Goal: Task Accomplishment & Management: Use online tool/utility

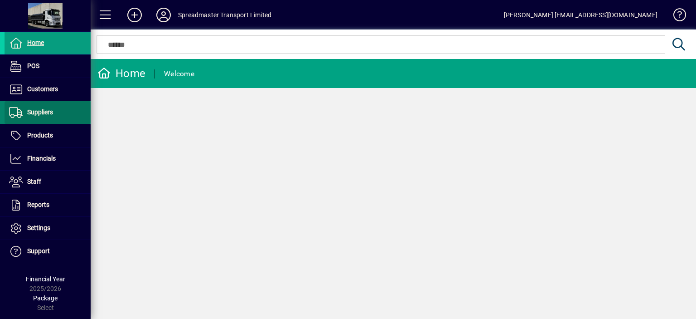
click at [42, 114] on span "Suppliers" at bounding box center [40, 111] width 26 height 7
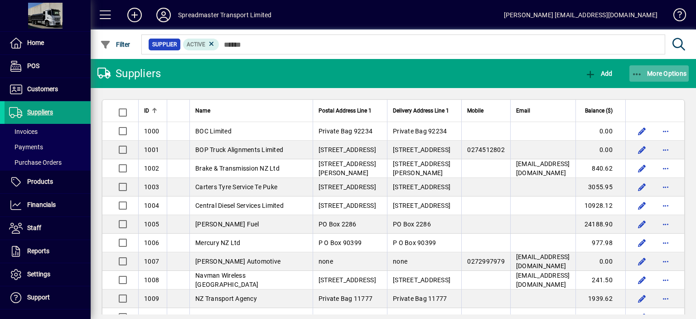
click at [655, 73] on span "More Options" at bounding box center [659, 73] width 55 height 7
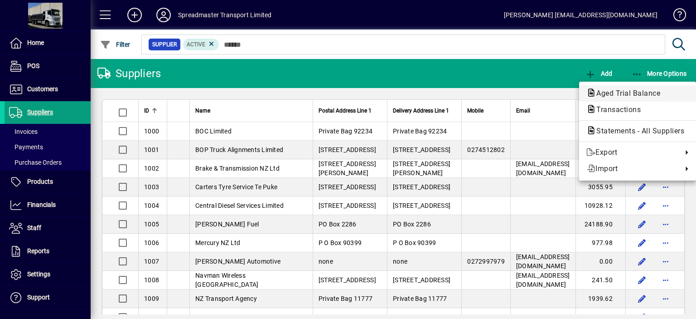
click at [611, 90] on span "Aged Trial Balance" at bounding box center [626, 93] width 78 height 9
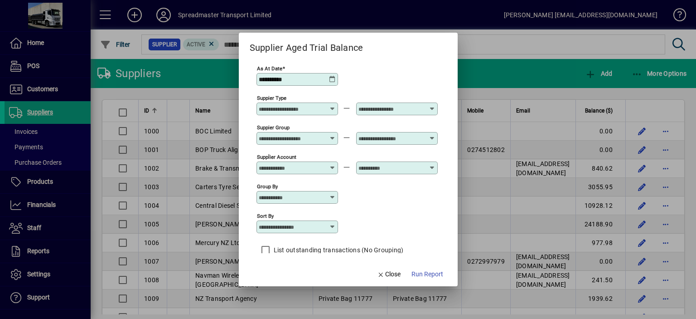
click at [334, 224] on icon at bounding box center [332, 226] width 7 height 7
click at [286, 282] on div "Supplier Name" at bounding box center [285, 282] width 44 height 10
type input "**********"
click at [427, 273] on span "Run Report" at bounding box center [428, 274] width 32 height 10
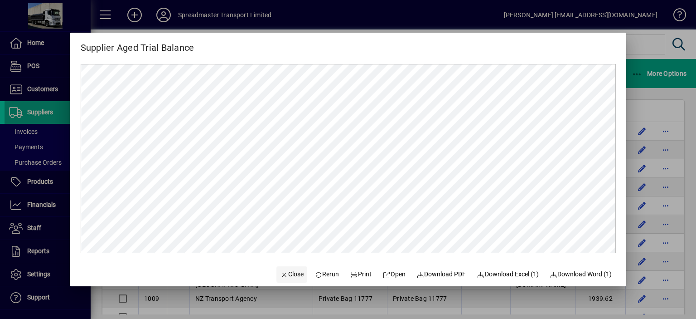
click at [289, 272] on span "Close" at bounding box center [292, 274] width 24 height 10
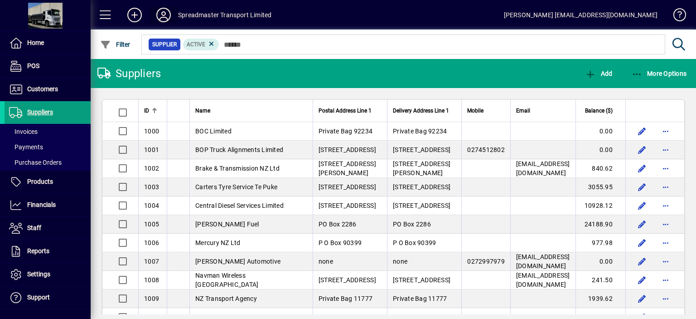
click at [165, 13] on icon at bounding box center [164, 15] width 18 height 15
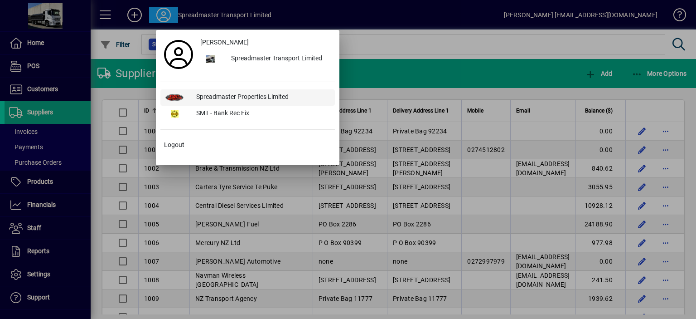
click at [231, 97] on div "Spreadmaster Properties Limited" at bounding box center [262, 97] width 146 height 16
